Goal: Obtain resource: Obtain resource

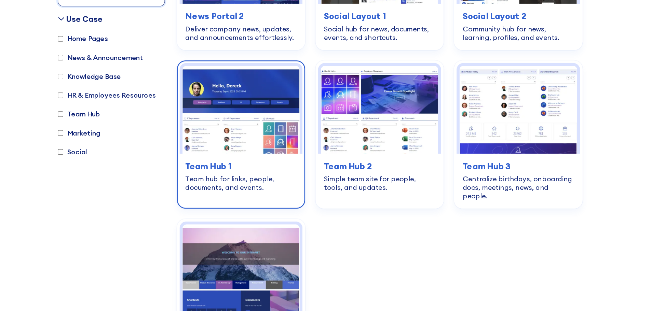
scroll to position [978, 0]
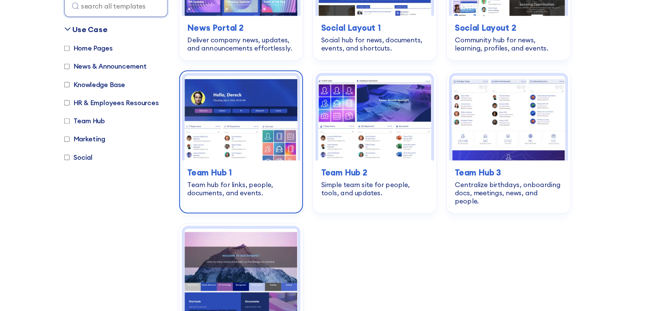
click at [262, 139] on img at bounding box center [262, 152] width 93 height 70
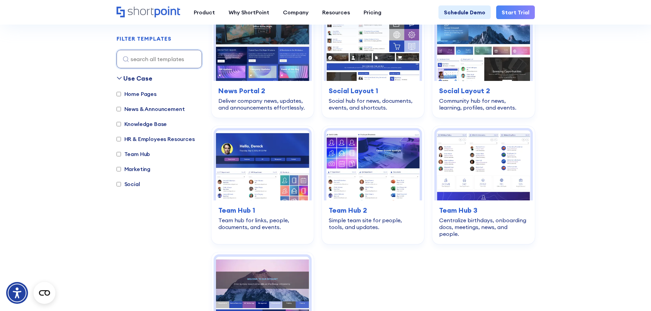
scroll to position [962, 0]
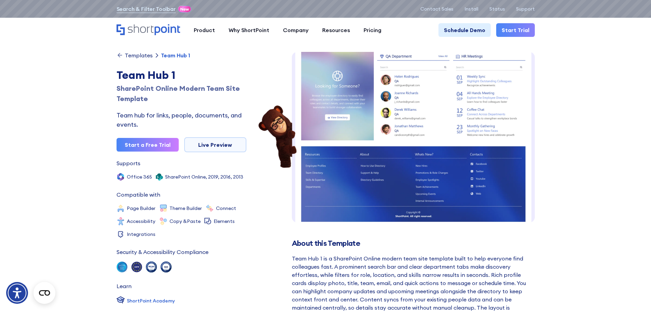
click at [381, 124] on img at bounding box center [413, 36] width 243 height 391
